Goal: Contribute content: Add original content to the website for others to see

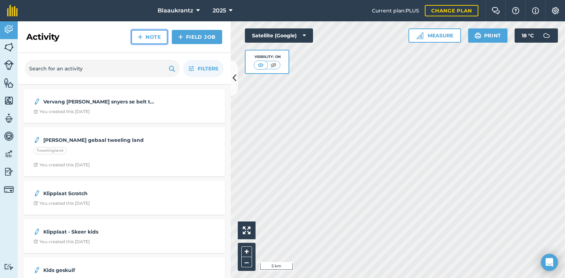
click at [149, 35] on link "Note" at bounding box center [149, 37] width 36 height 14
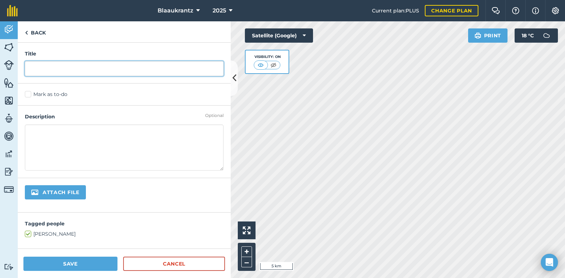
click at [40, 65] on input "text" at bounding box center [124, 68] width 199 height 15
type input "Baal boonste 8 - 501 bale"
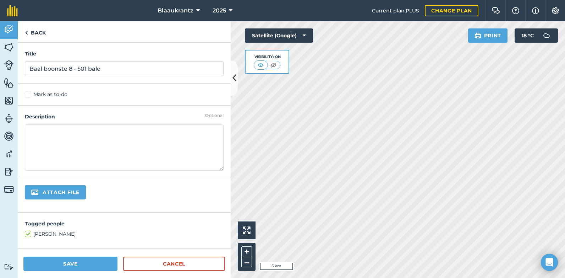
click at [37, 131] on textarea at bounding box center [124, 147] width 199 height 46
click at [70, 263] on button "Save" at bounding box center [70, 263] width 94 height 14
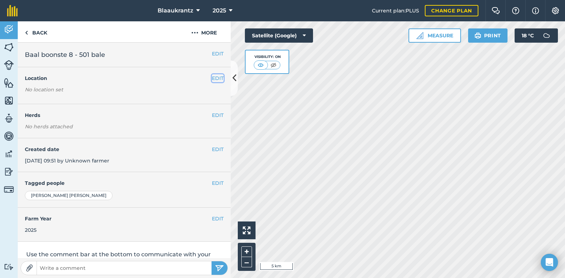
click at [212, 79] on button "EDIT" at bounding box center [218, 78] width 12 height 8
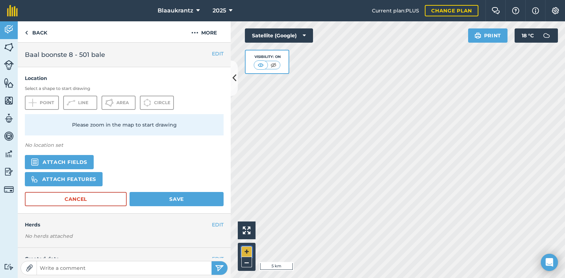
click at [245, 253] on button "+" at bounding box center [247, 251] width 11 height 11
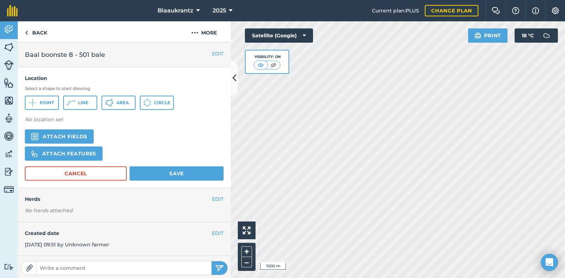
click at [70, 277] on html "Blaaukrantz 2025 Current plan : PLUS Change plan Farm Chat Help Info Settings B…" at bounding box center [282, 139] width 565 height 278
click at [248, 250] on button "+" at bounding box center [247, 251] width 11 height 11
click at [61, 136] on button "Attach fields" at bounding box center [59, 136] width 69 height 14
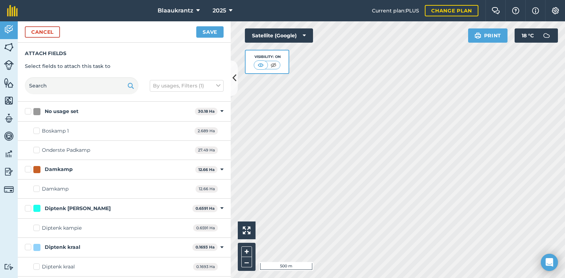
checkbox input "true"
click at [207, 32] on button "Save" at bounding box center [209, 31] width 27 height 11
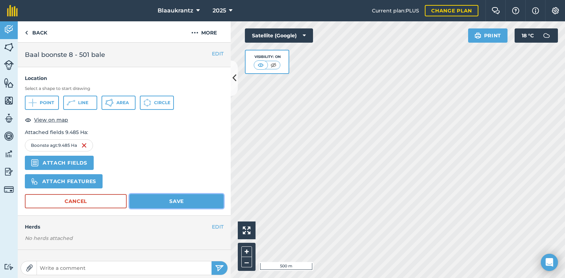
click at [164, 202] on button "Save" at bounding box center [177, 201] width 94 height 14
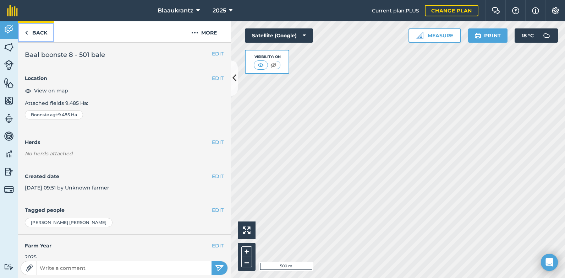
click at [37, 32] on link "Back" at bounding box center [36, 31] width 37 height 21
